Goal: Transaction & Acquisition: Obtain resource

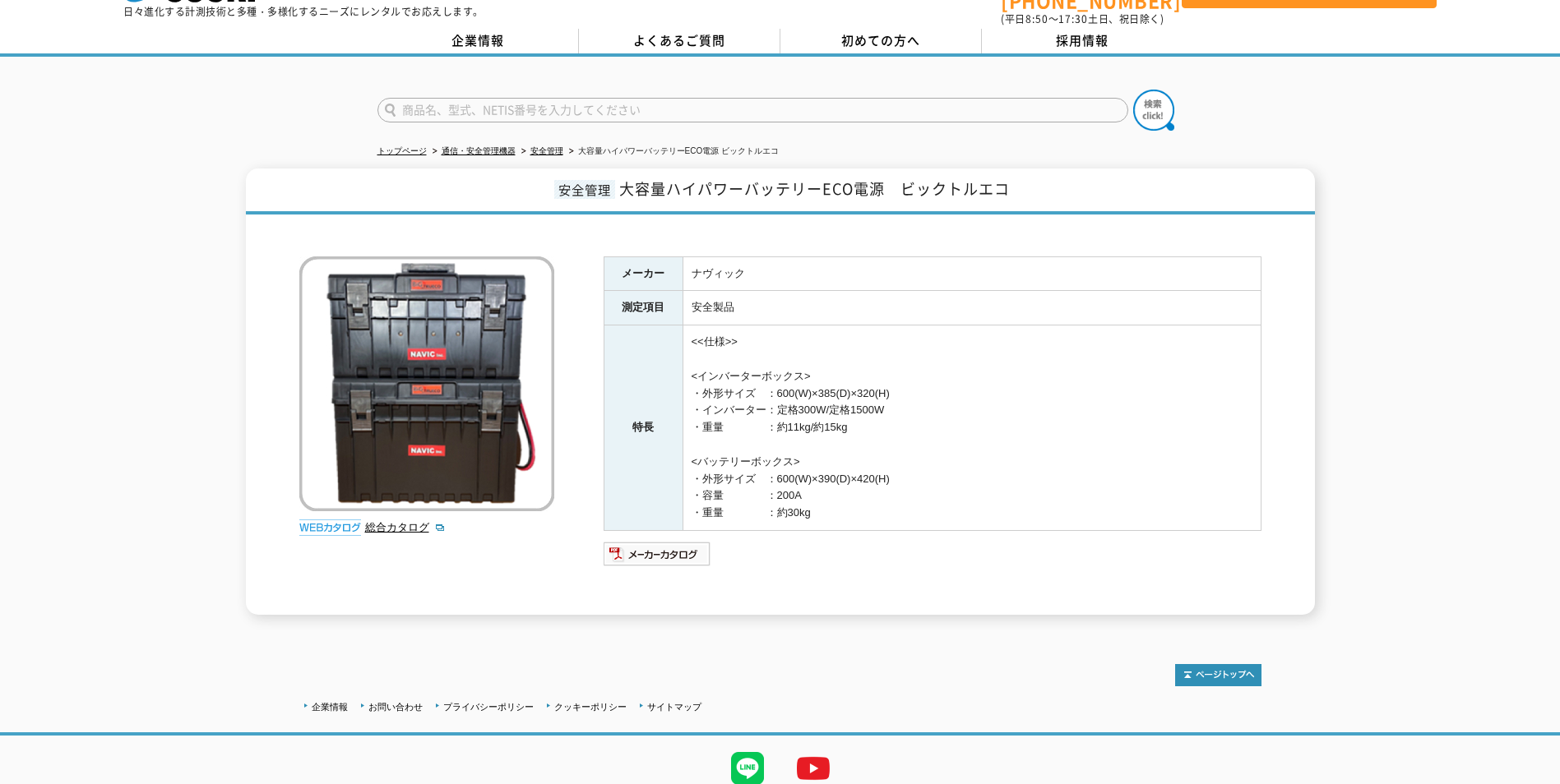
scroll to position [103, 0]
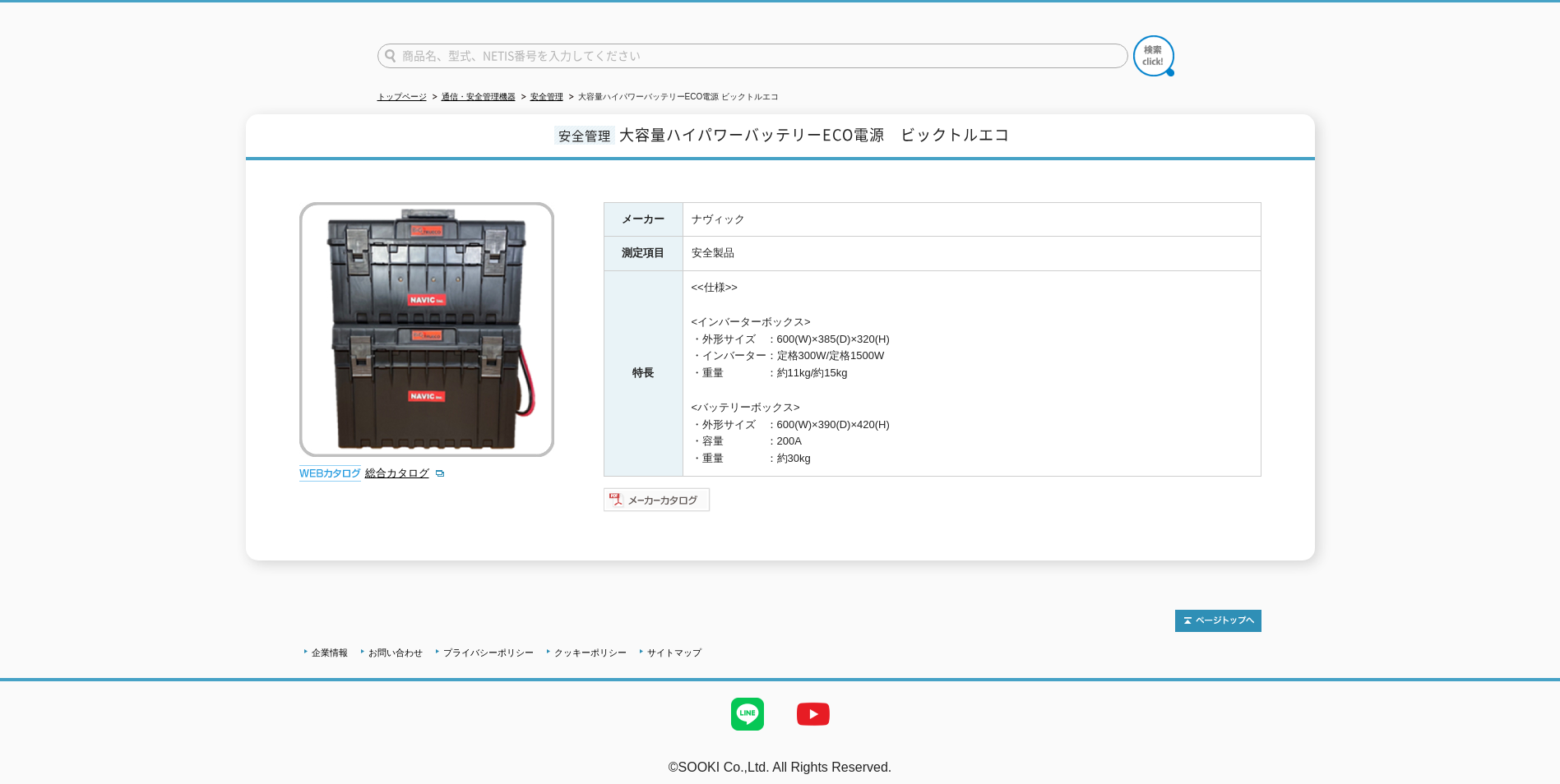
click at [651, 486] on img at bounding box center [657, 499] width 107 height 26
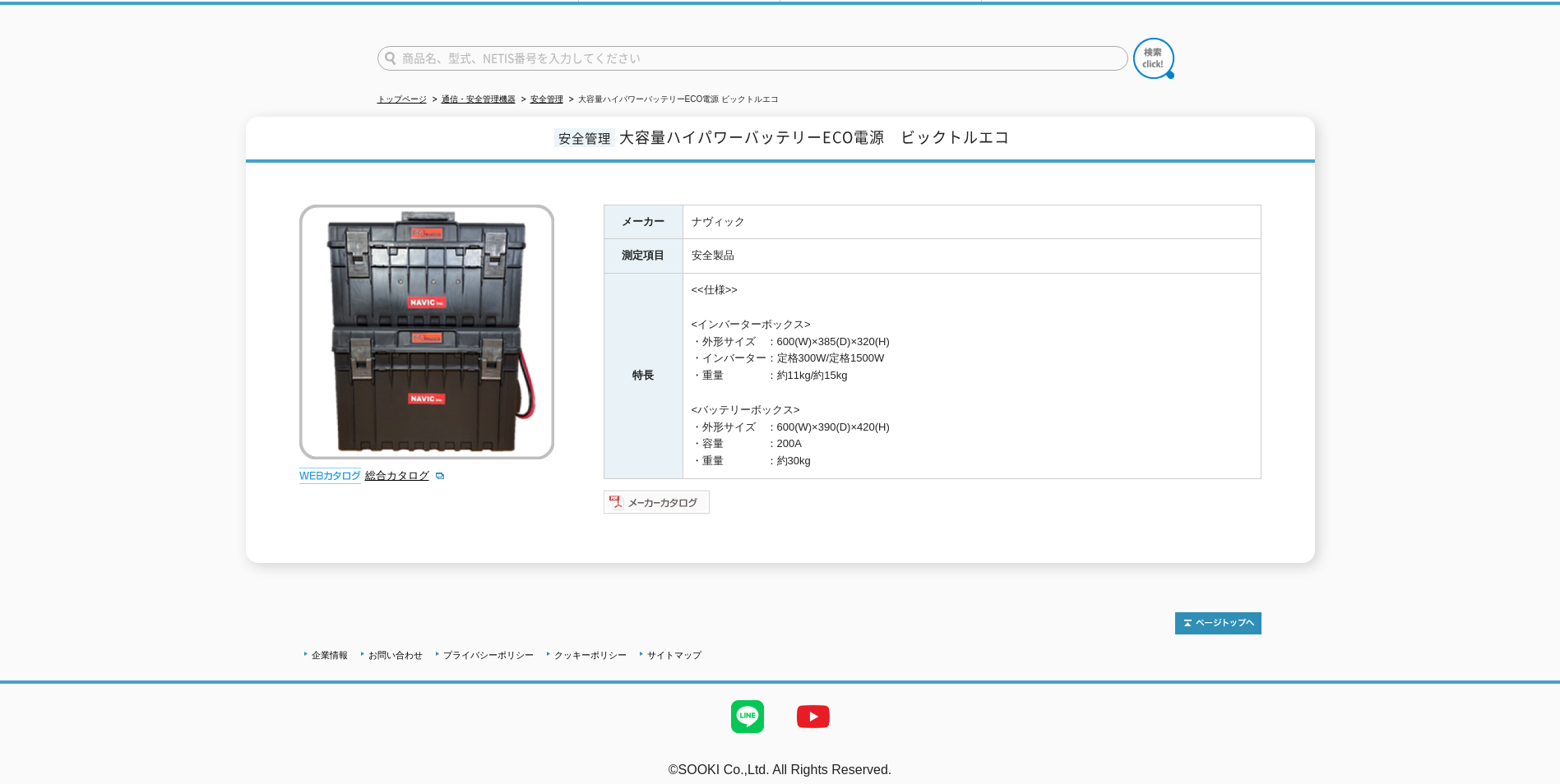
click at [658, 491] on img at bounding box center [657, 502] width 107 height 26
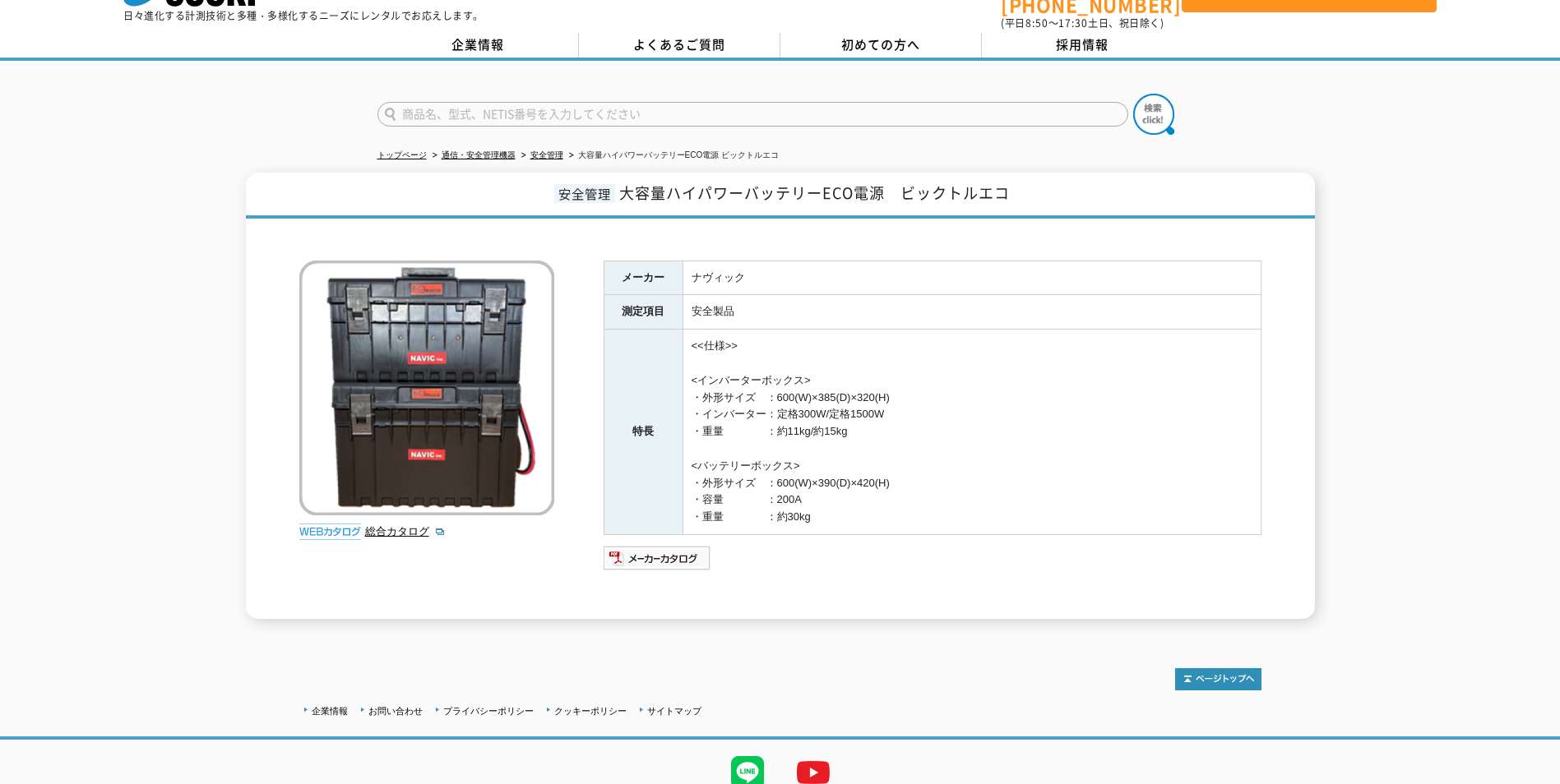
scroll to position [0, 0]
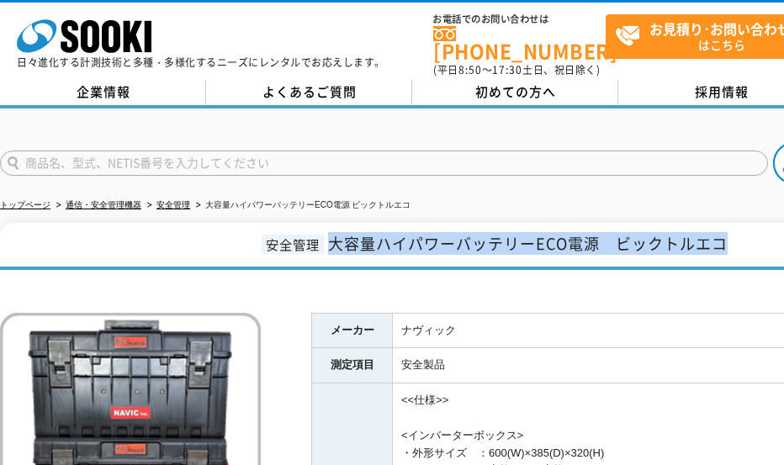
drag, startPoint x: 334, startPoint y: 238, endPoint x: 742, endPoint y: 230, distance: 407.5
click at [742, 230] on h1 "安全管理 大容量ハイパワーバッテリーECO電源　ビックトルエコ" at bounding box center [492, 246] width 985 height 47
drag, startPoint x: 742, startPoint y: 230, endPoint x: 719, endPoint y: 237, distance: 23.7
copy span "大容量ハイパワーバッテリーECO電源　ビックトルエコ"
